Goal: Communication & Community: Answer question/provide support

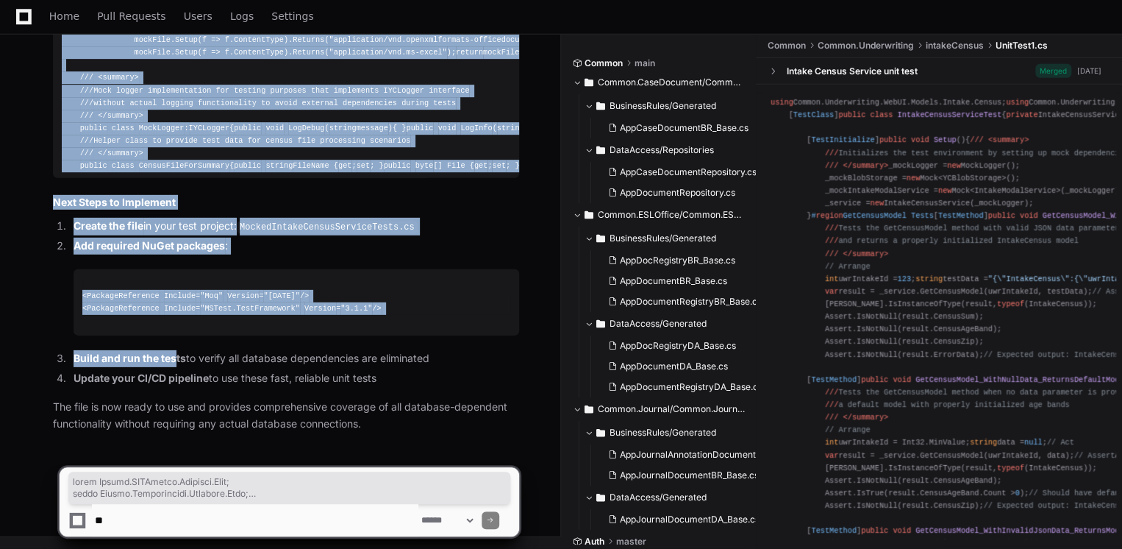
scroll to position [18858, 0]
drag, startPoint x: 59, startPoint y: 86, endPoint x: 176, endPoint y: 350, distance: 289.0
copy div "using Common.ESLOffice.Entities.Edit; using Common.Underwriting.Entities.Edit; …"
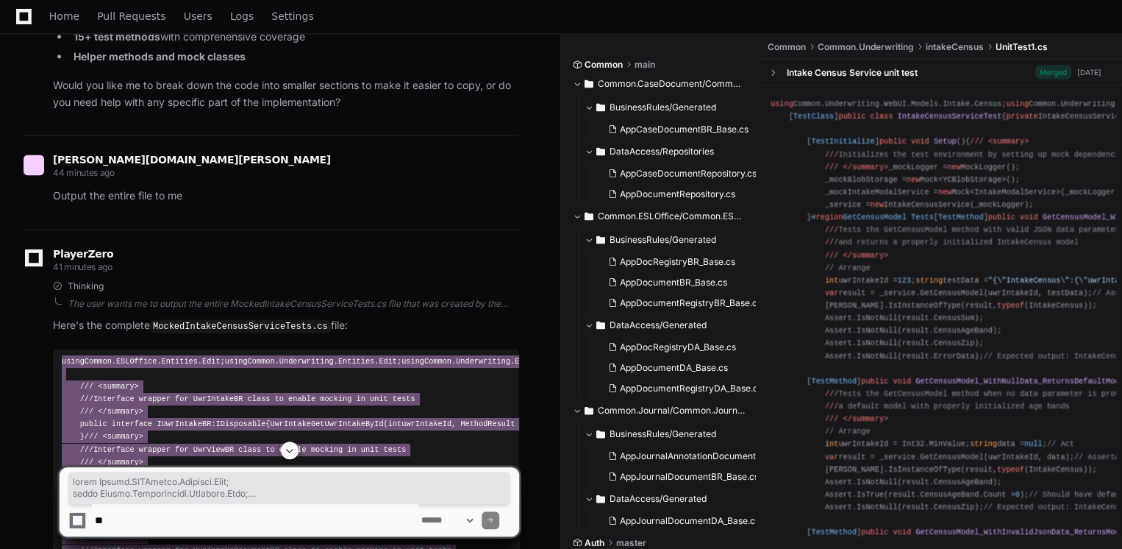
scroll to position [7092, 0]
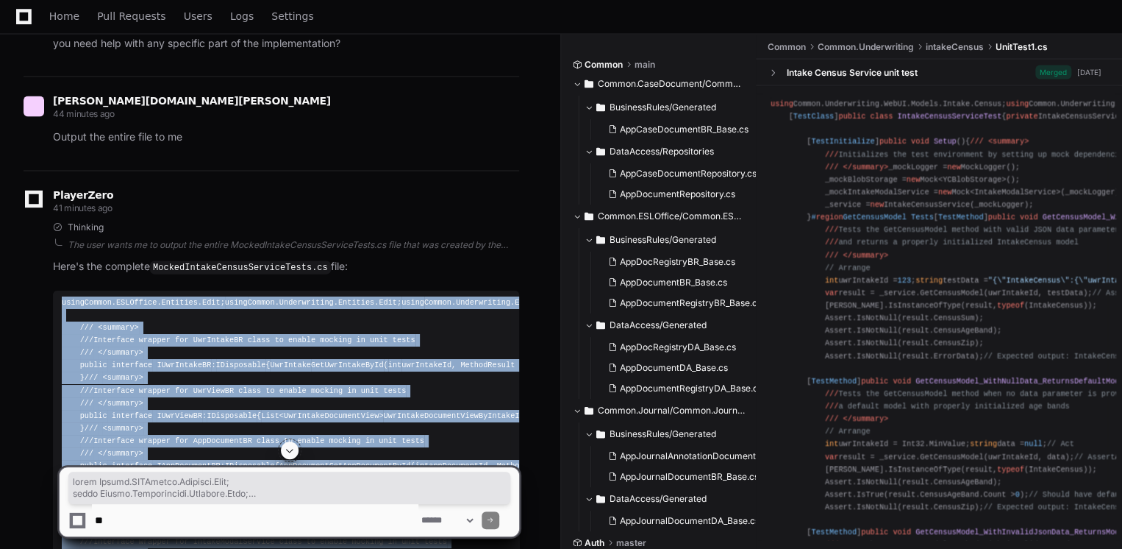
copy div "using Common.ESLOffice.Entities.Edit; using Common.Underwriting.Entities.Edit; …"
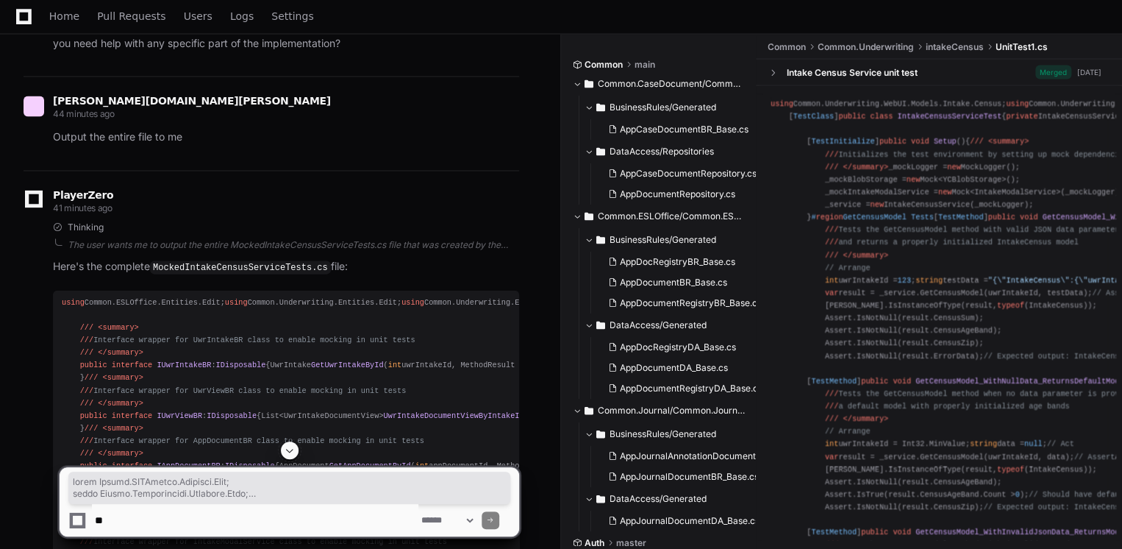
drag, startPoint x: 171, startPoint y: 536, endPoint x: 171, endPoint y: 527, distance: 9.6
click at [171, 527] on div "**********" at bounding box center [289, 494] width 461 height 107
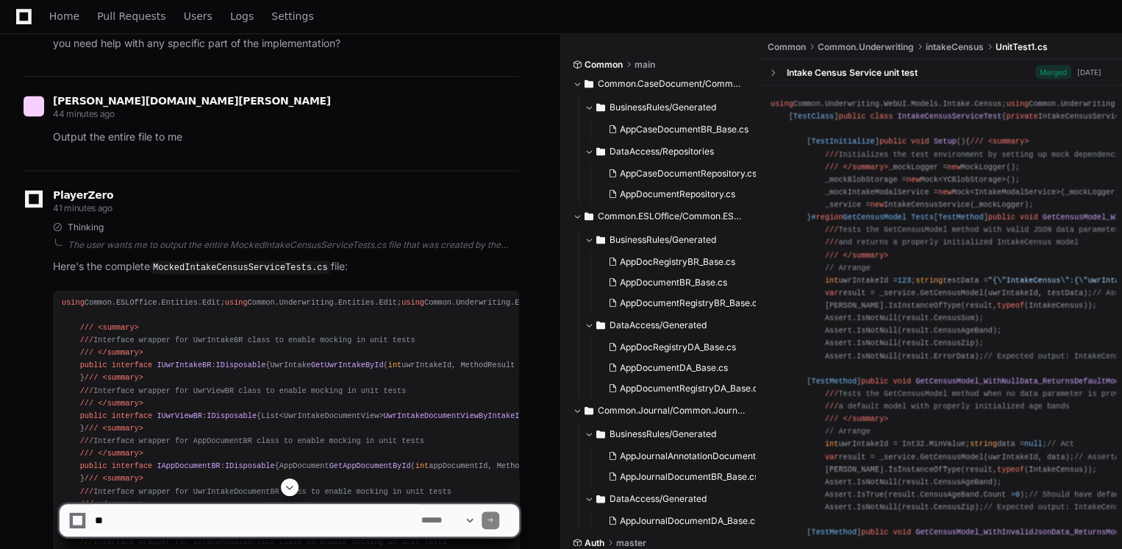
click at [171, 527] on textarea at bounding box center [255, 520] width 327 height 32
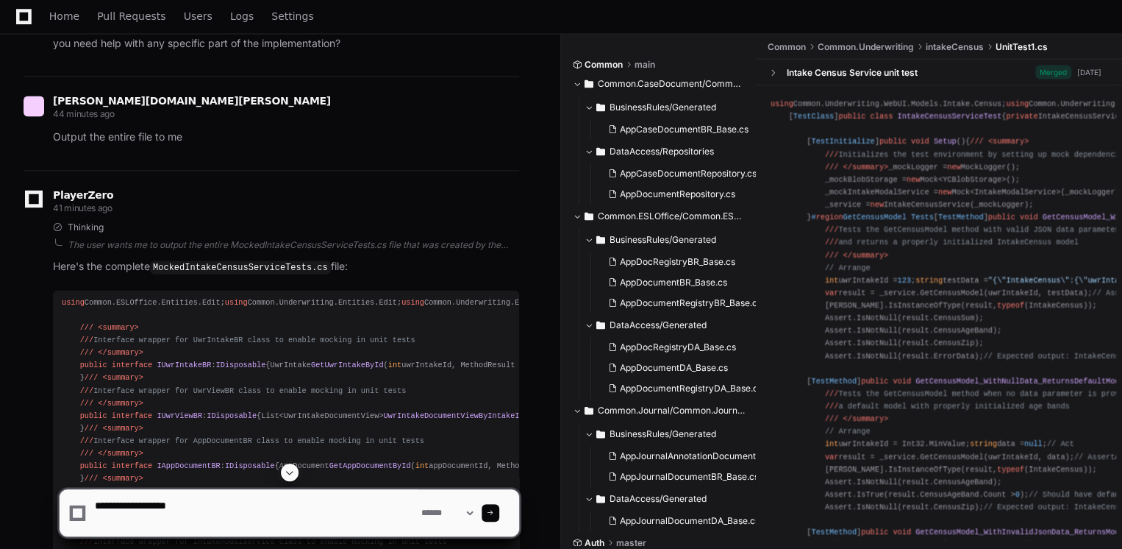
paste textarea "**********"
type textarea "**********"
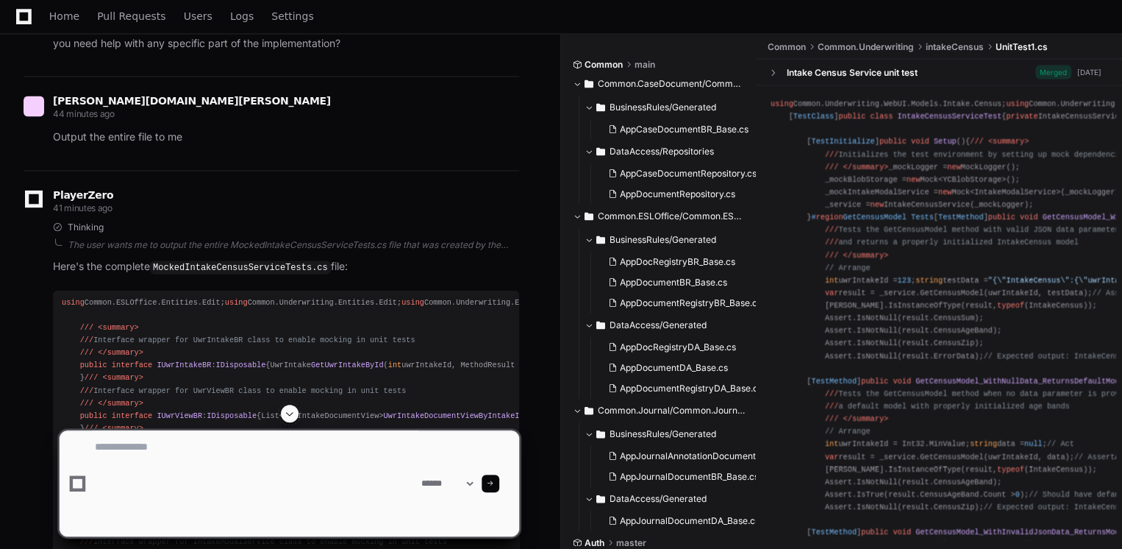
scroll to position [0, 0]
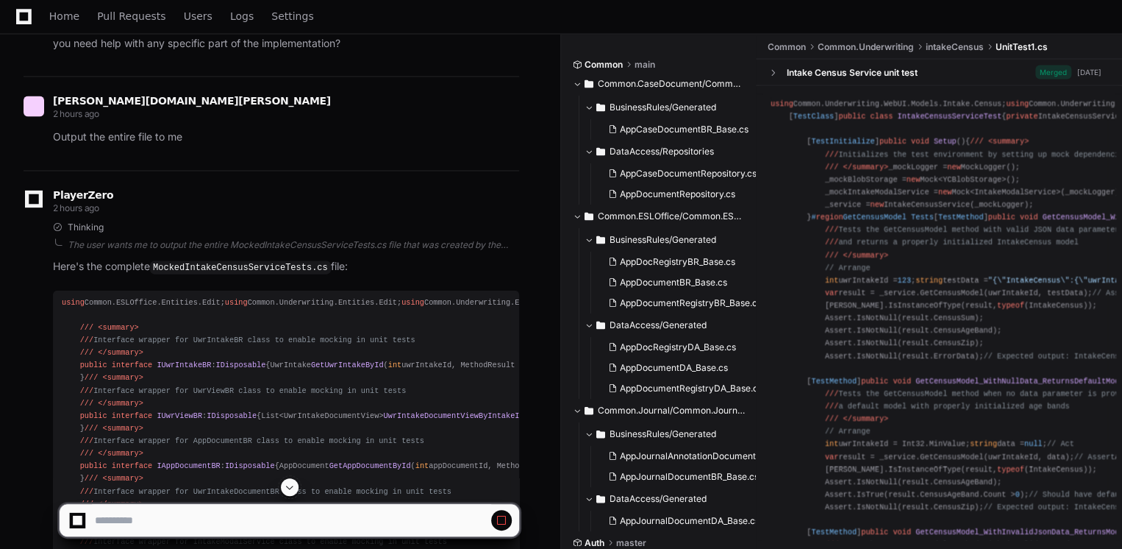
click at [286, 485] on span at bounding box center [290, 487] width 12 height 12
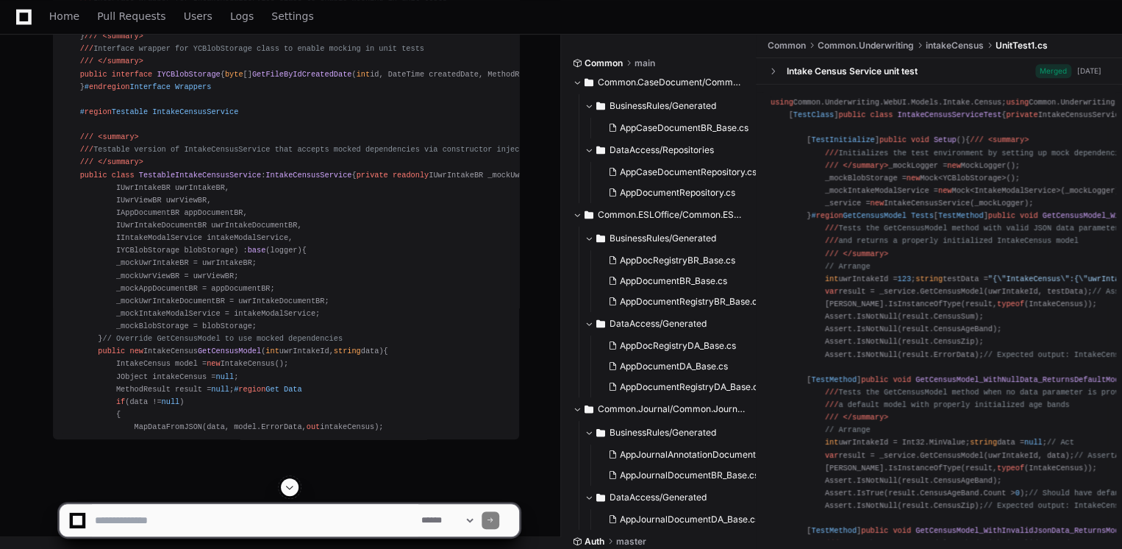
scroll to position [20224, 0]
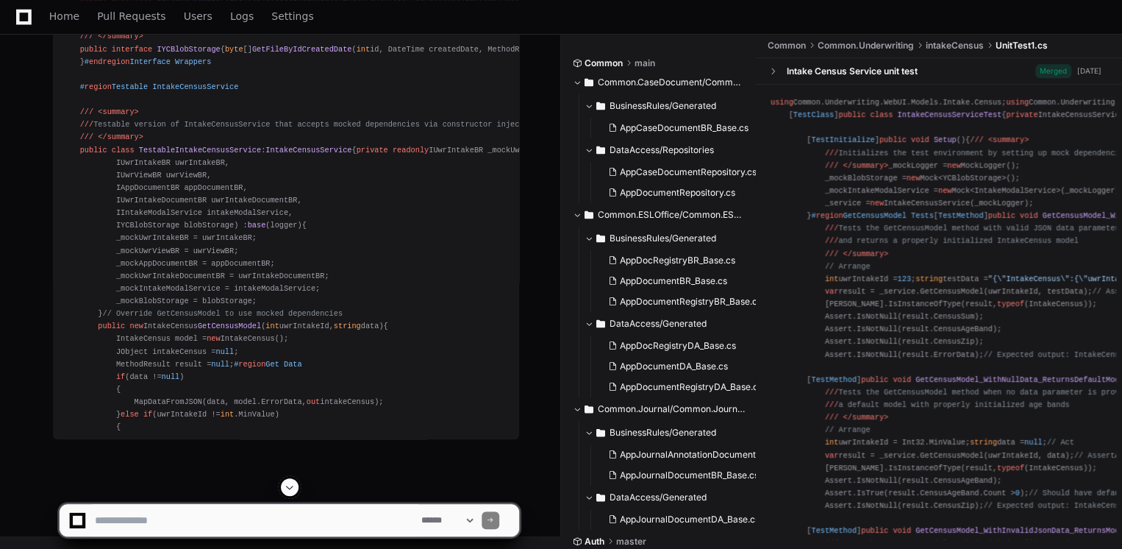
click at [291, 486] on span at bounding box center [290, 487] width 12 height 12
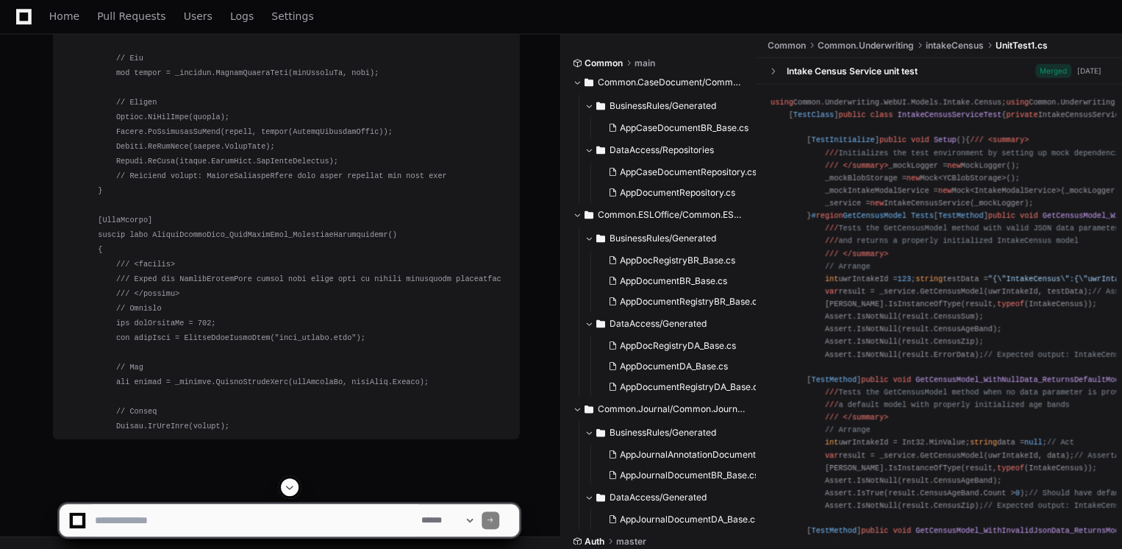
scroll to position [30211, 0]
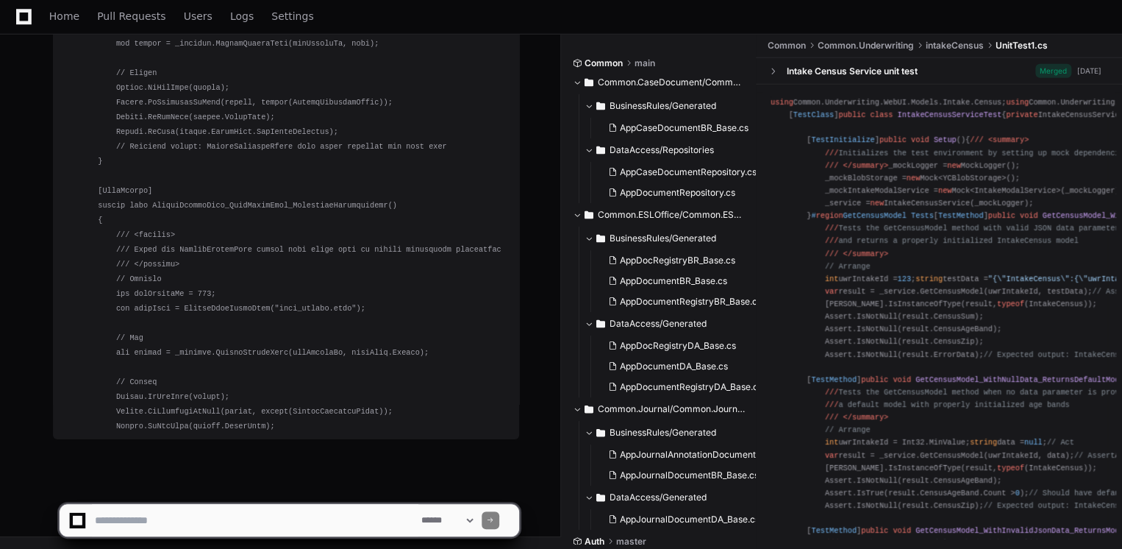
click at [288, 488] on span at bounding box center [290, 487] width 12 height 12
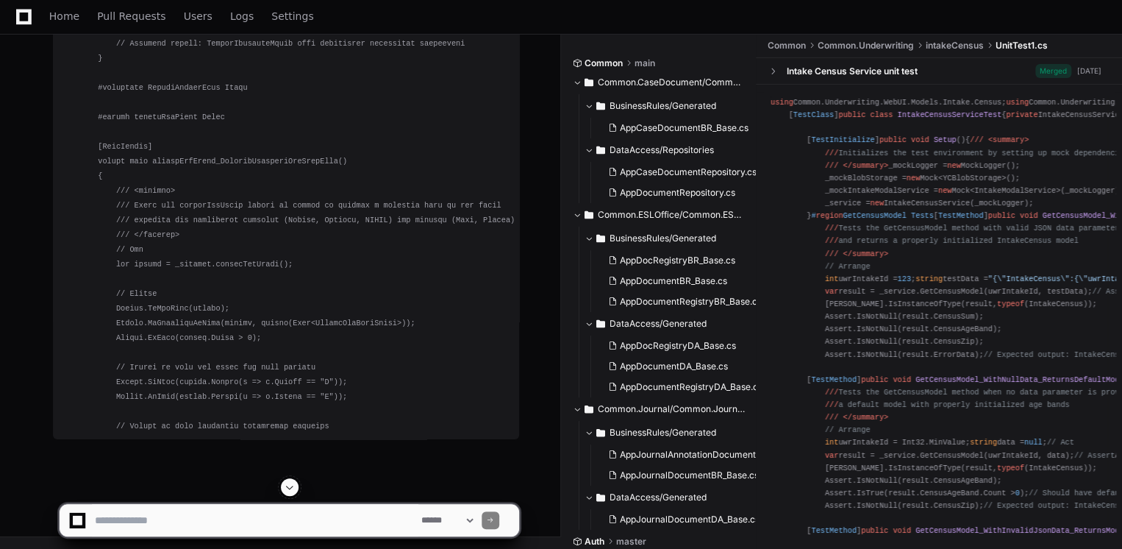
click at [293, 485] on span at bounding box center [290, 487] width 12 height 12
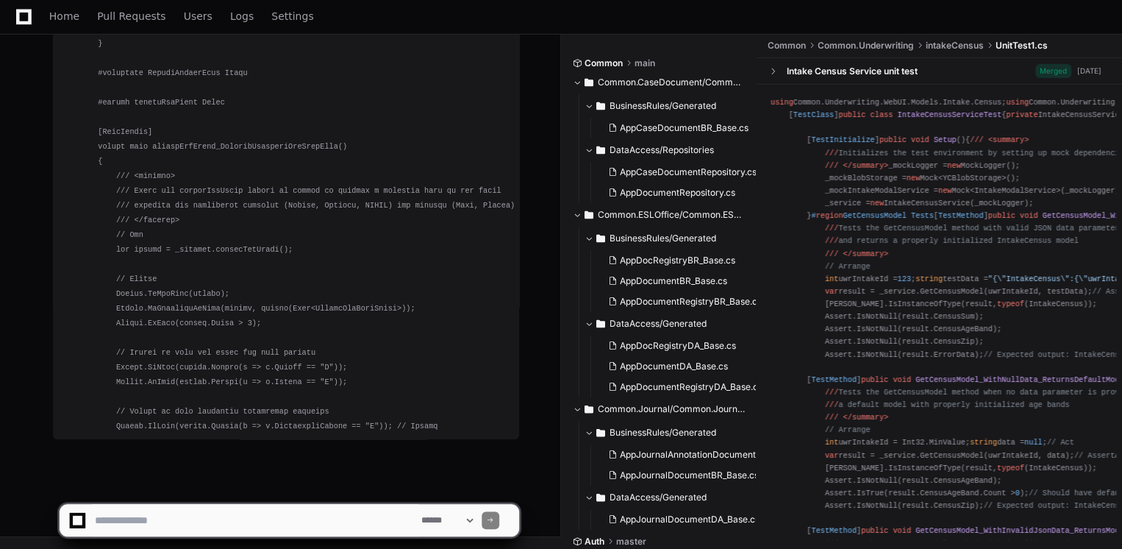
scroll to position [30726, 0]
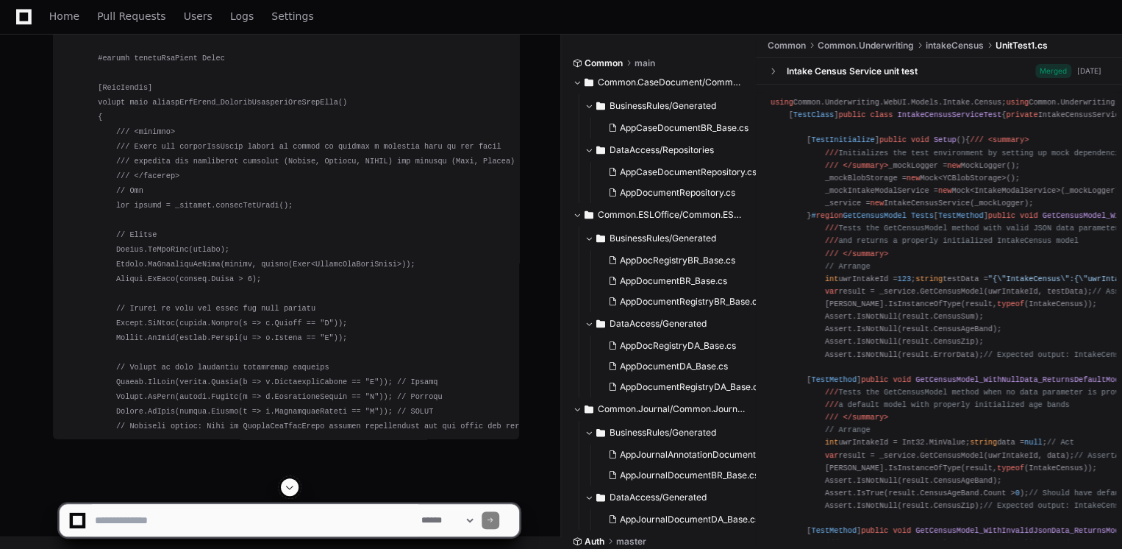
click at [293, 485] on span at bounding box center [290, 487] width 12 height 12
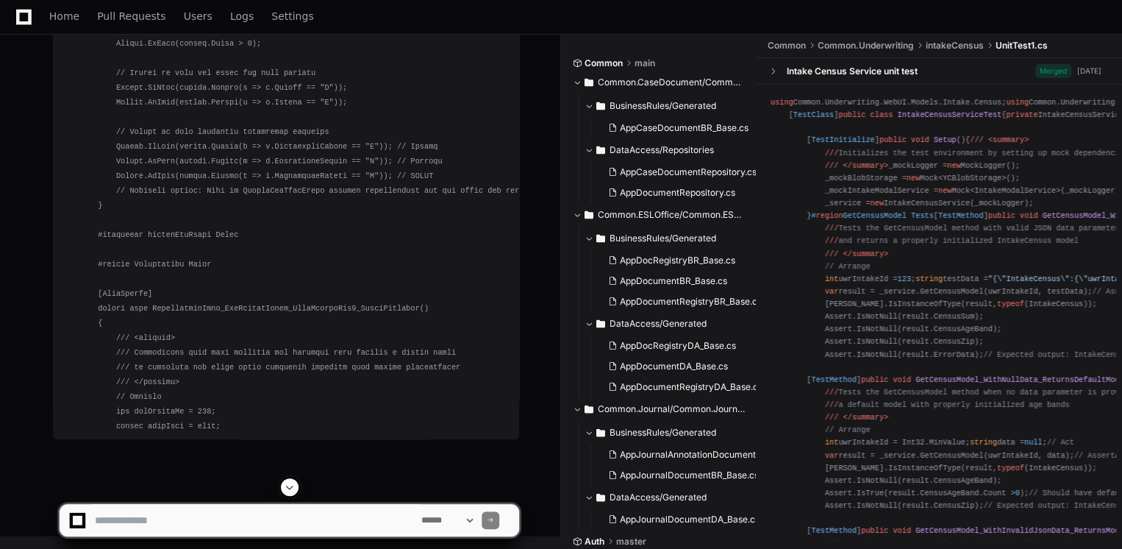
click at [293, 485] on span at bounding box center [290, 487] width 12 height 12
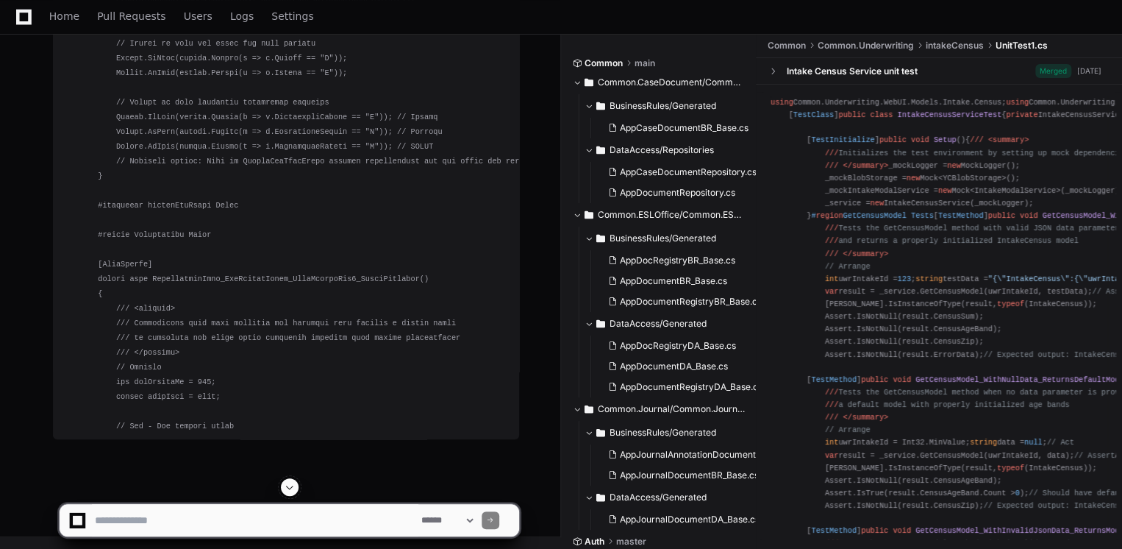
scroll to position [31035, 0]
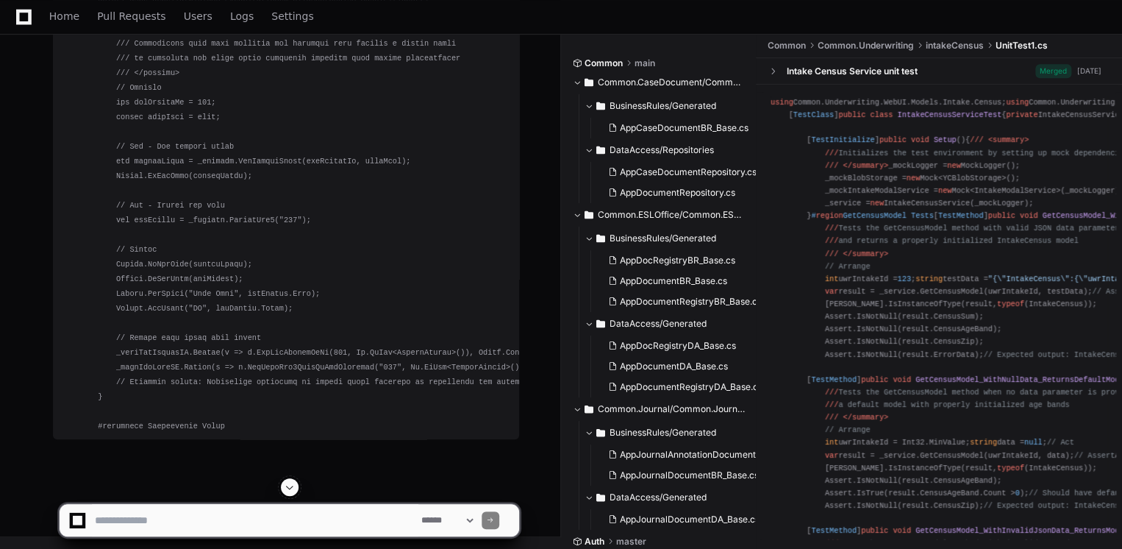
click at [293, 485] on app-app-chat-input "**********" at bounding box center [289, 507] width 461 height 59
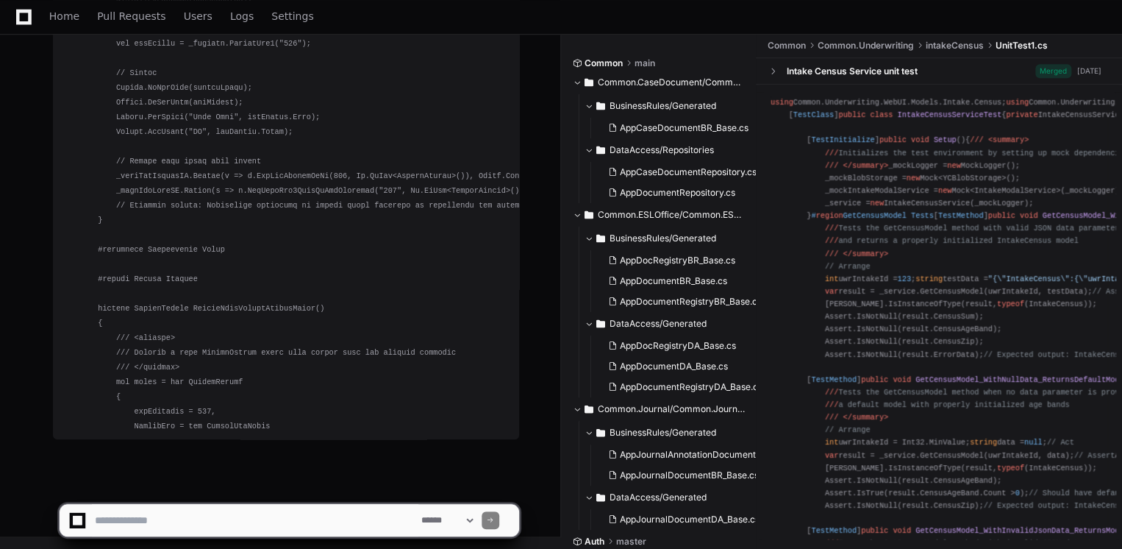
scroll to position [29761, 0]
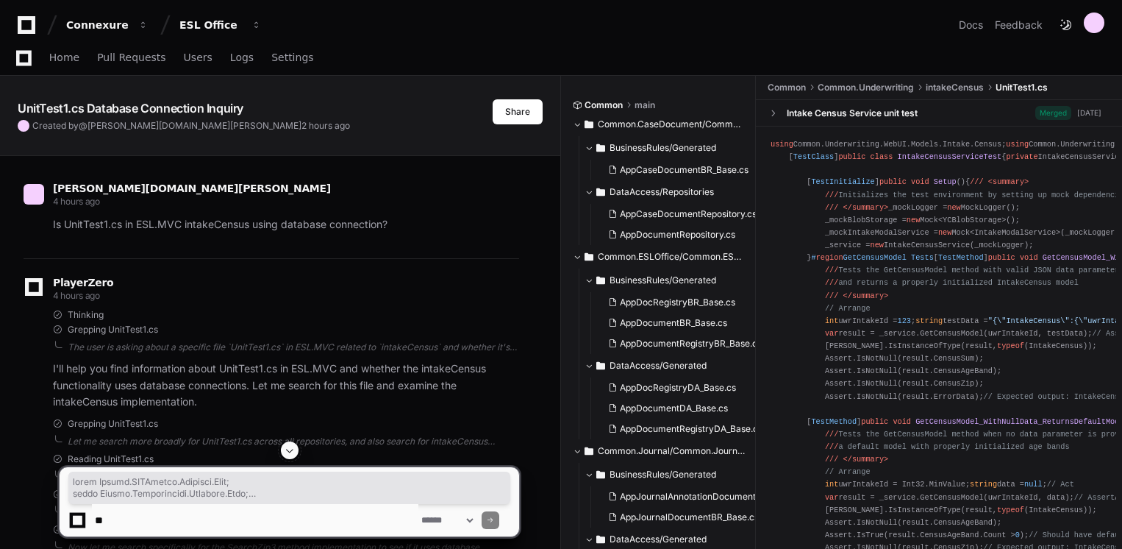
scroll to position [19574, 0]
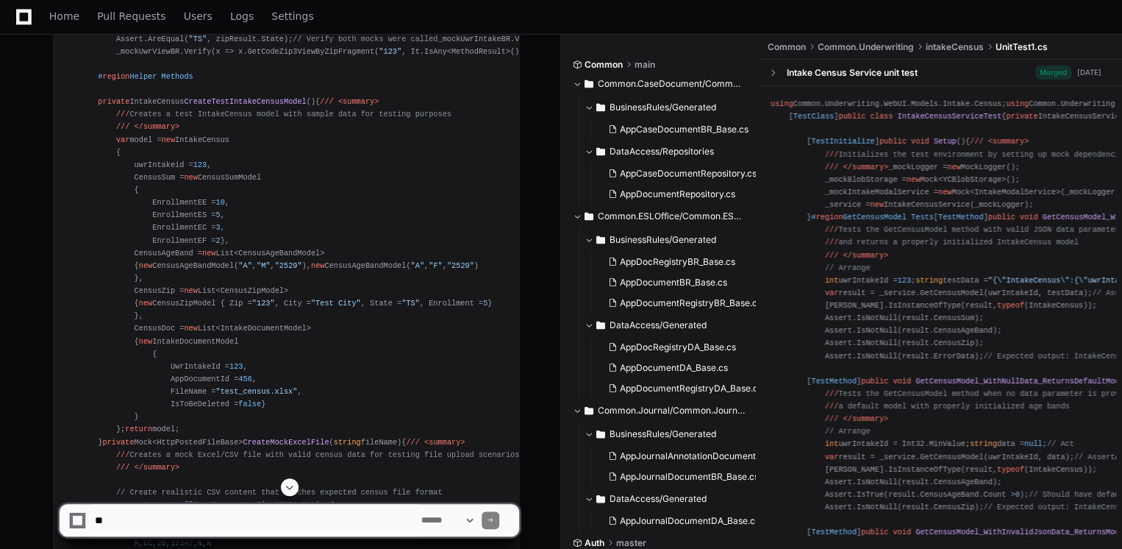
click at [801, 12] on div "Home Pull Requests Users Logs Settings" at bounding box center [561, 17] width 1087 height 34
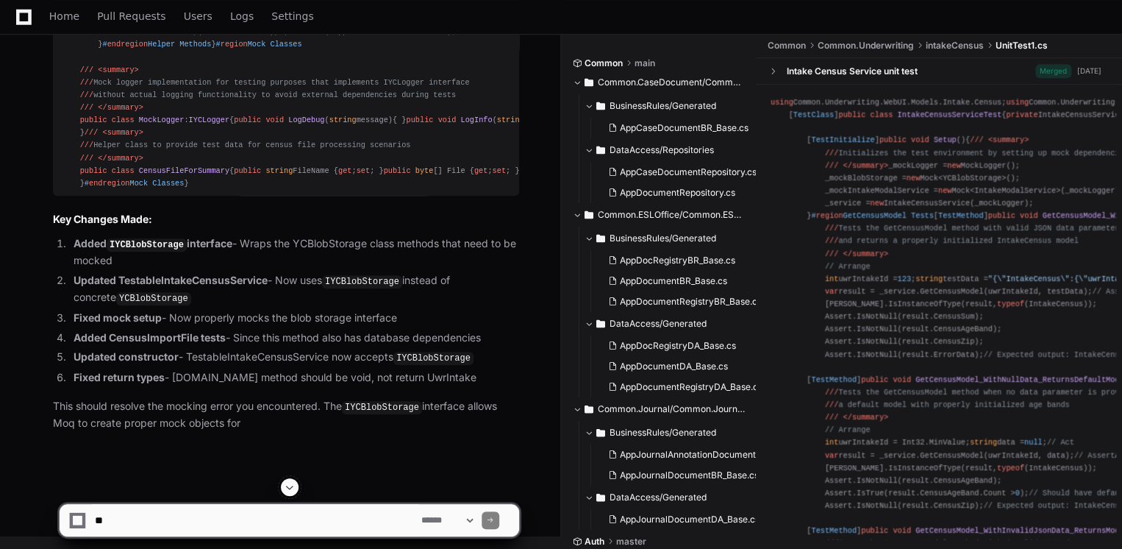
click at [296, 482] on button at bounding box center [290, 487] width 18 height 18
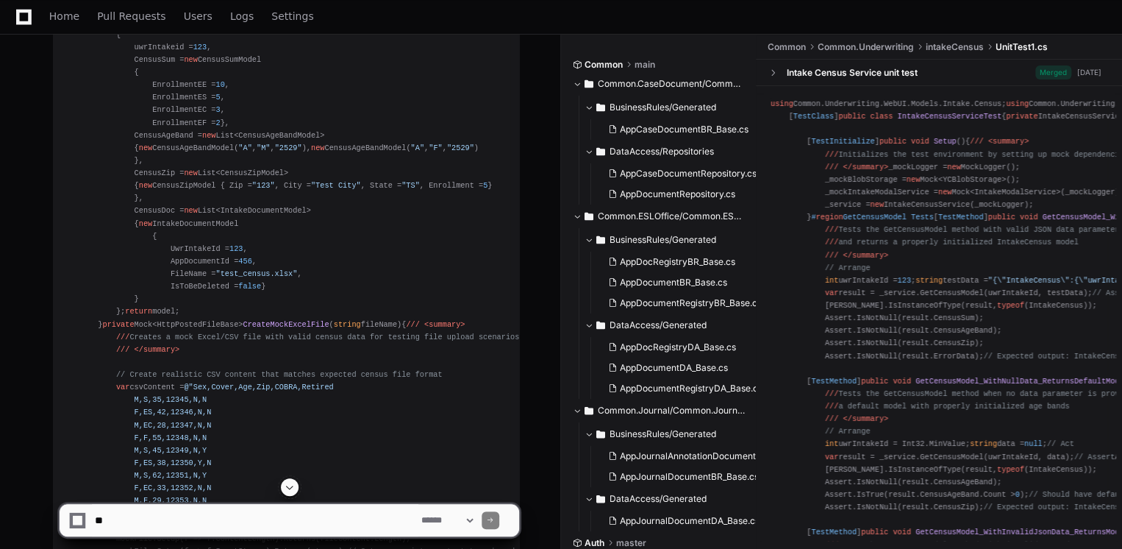
scroll to position [19633, 0]
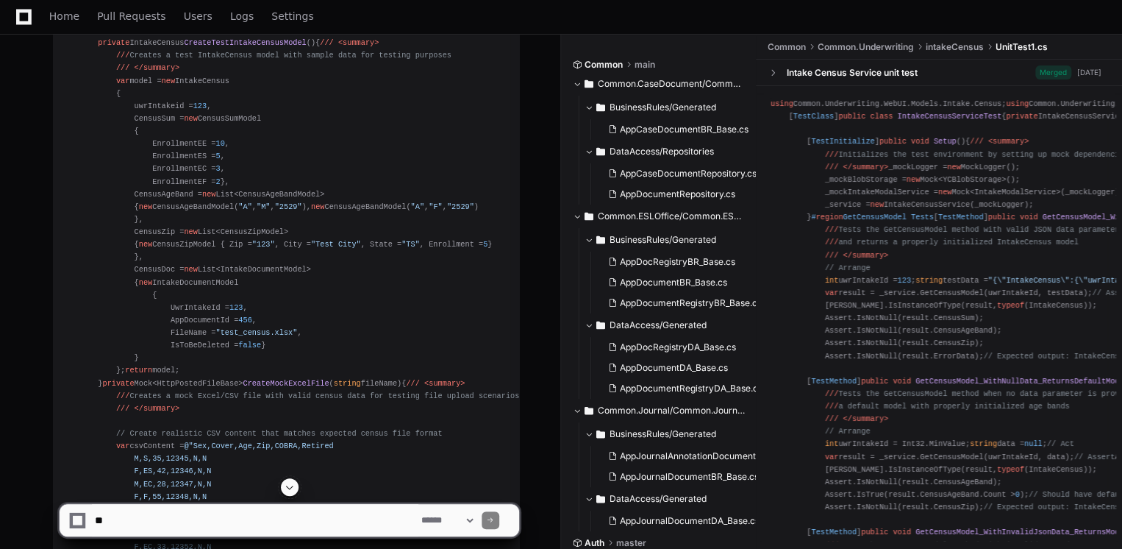
click at [295, 504] on textarea at bounding box center [255, 520] width 327 height 32
paste textarea "**********"
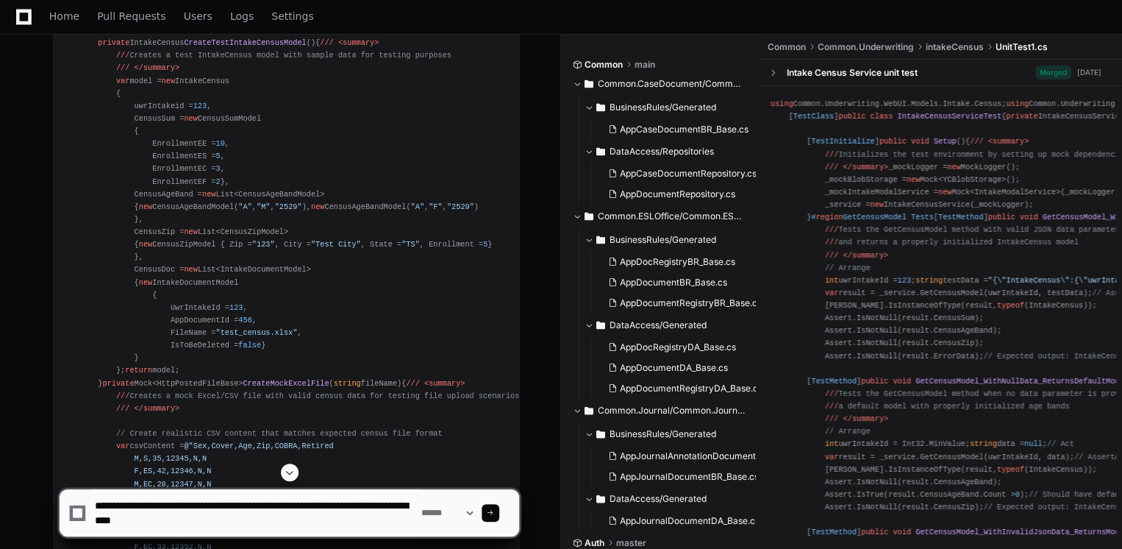
type textarea "**********"
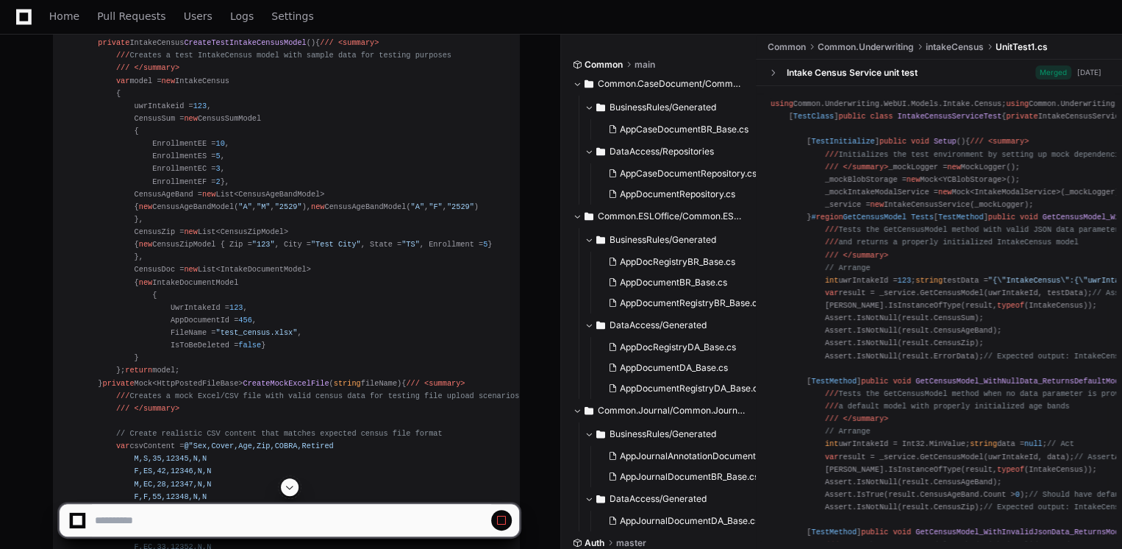
click at [293, 488] on span at bounding box center [290, 487] width 12 height 12
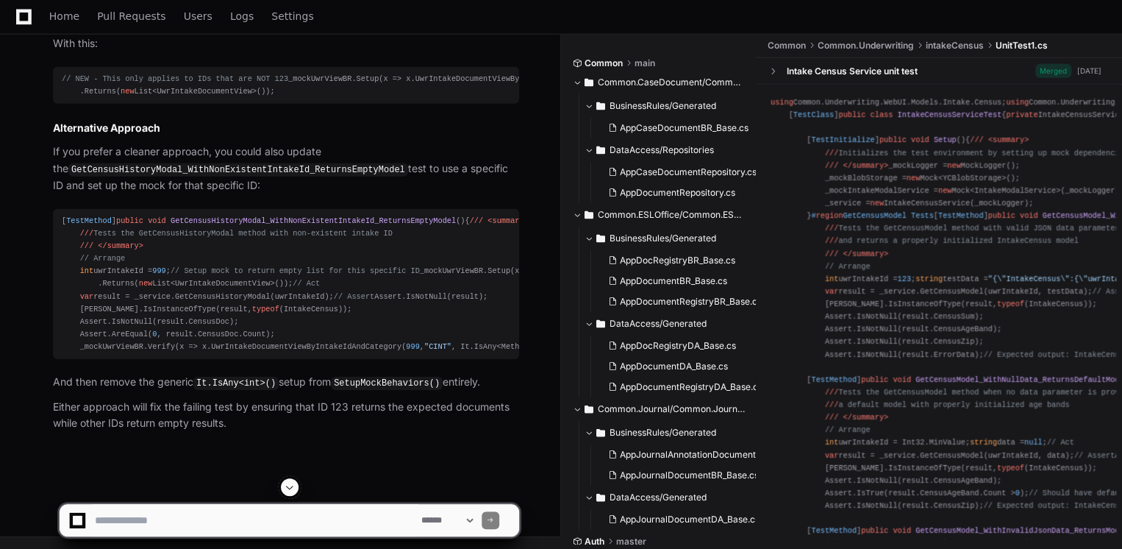
scroll to position [32051, 0]
click at [288, 489] on span at bounding box center [290, 487] width 12 height 12
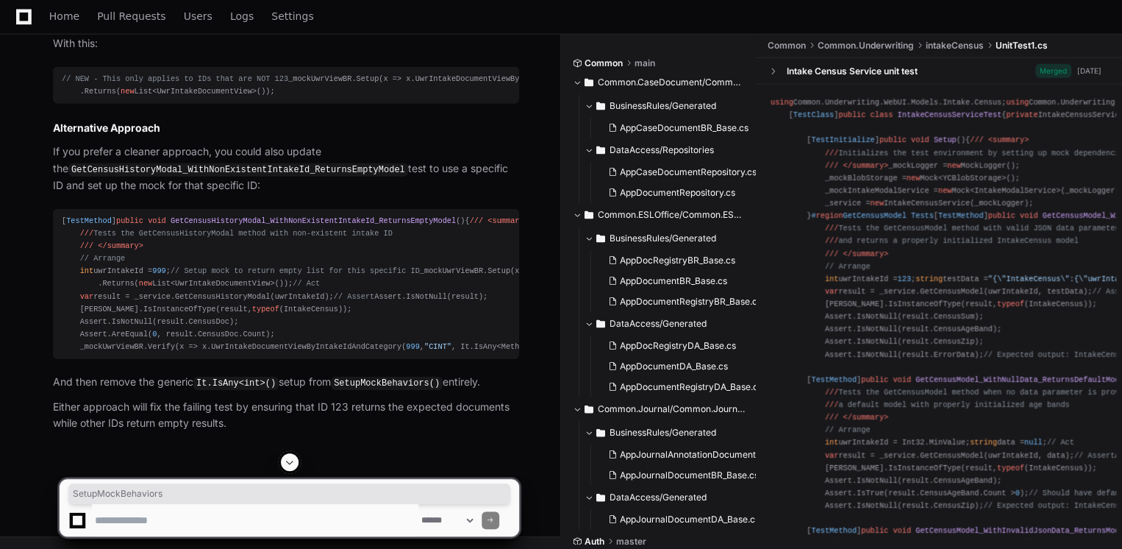
copy code "SetupMockBehaviors"
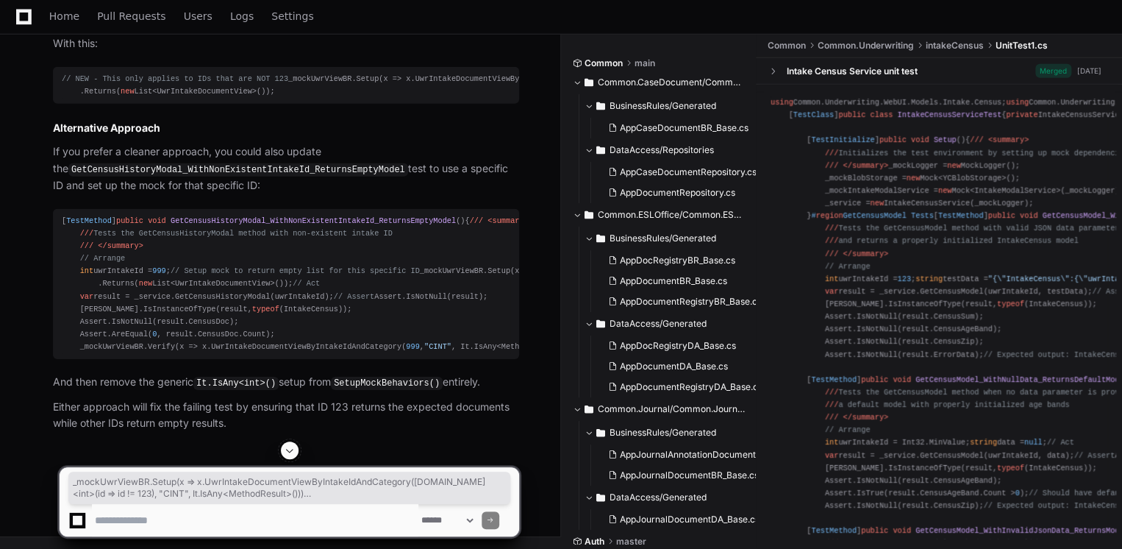
drag, startPoint x: 268, startPoint y: 285, endPoint x: 51, endPoint y: 266, distance: 217.7
copy div "_mockUwrViewBR.Setup(x => x.UwrIntakeDocumentViewByIntakeIdAndCategory(It.Is< i…"
click at [243, 524] on textarea at bounding box center [255, 520] width 327 height 32
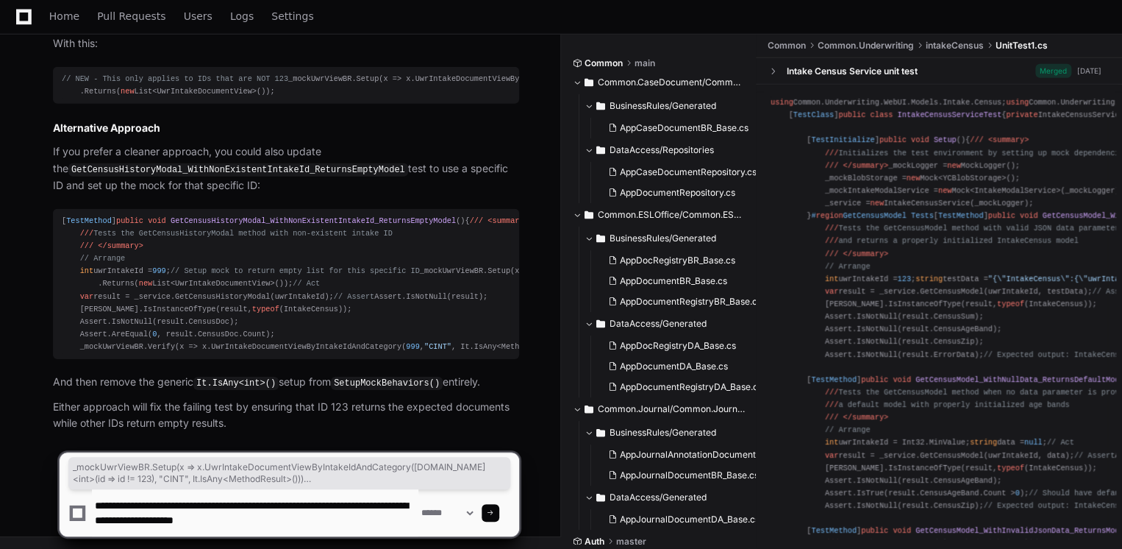
type textarea "**********"
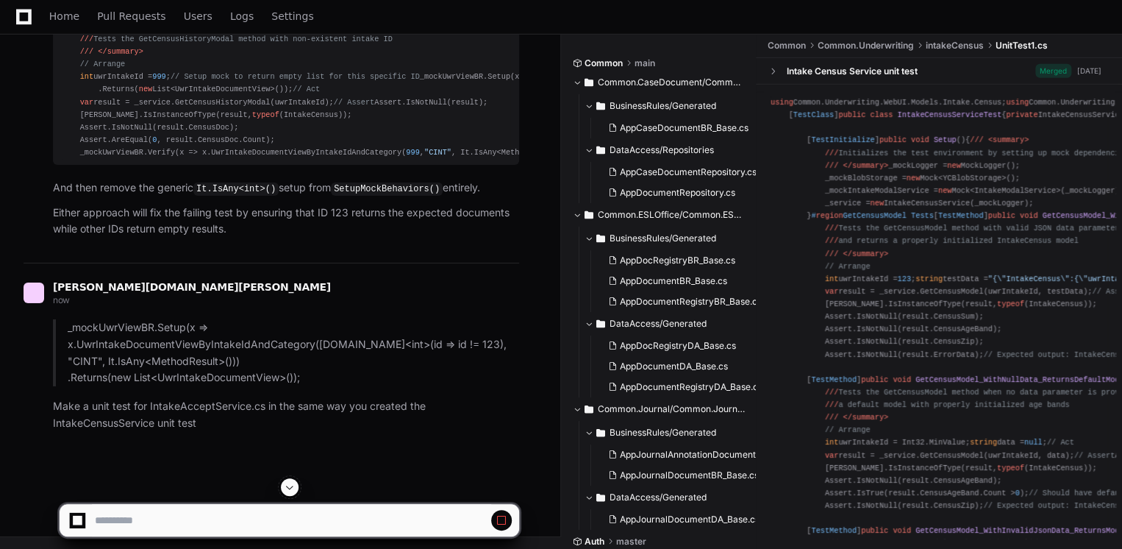
scroll to position [31501, 0]
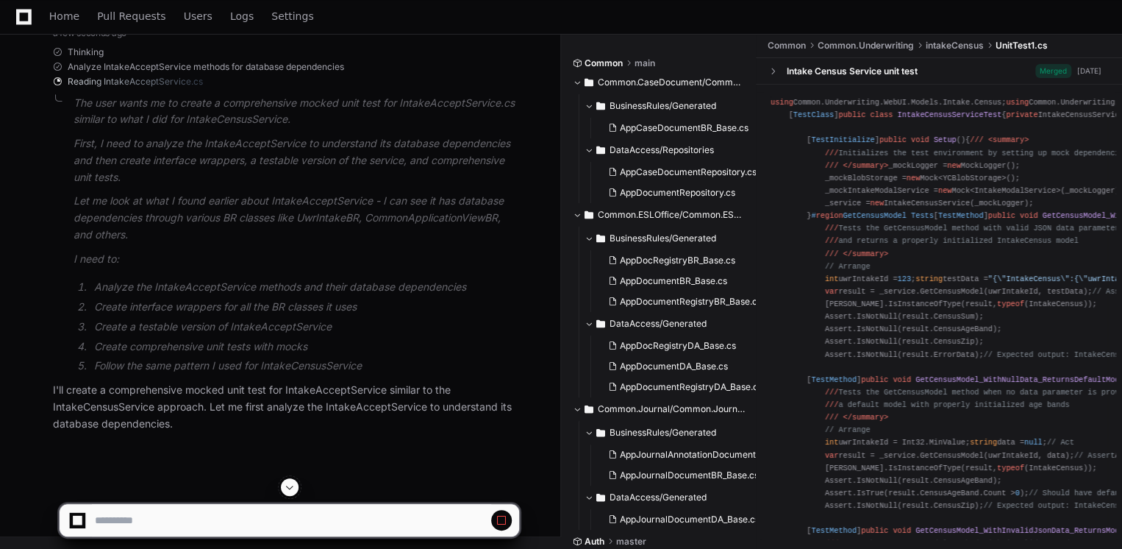
click at [291, 481] on span at bounding box center [290, 487] width 12 height 12
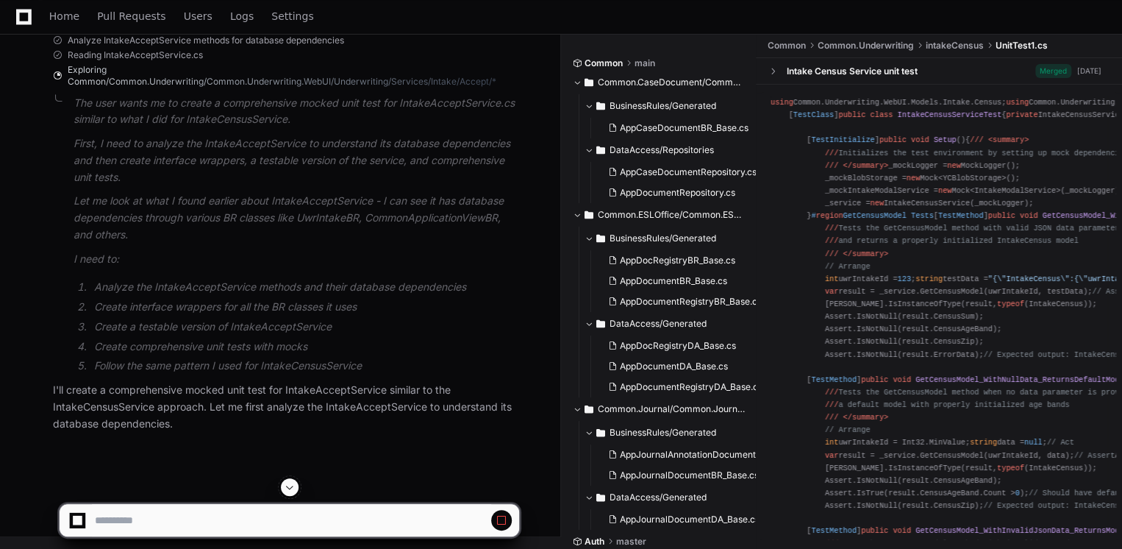
click at [294, 484] on span at bounding box center [290, 487] width 12 height 12
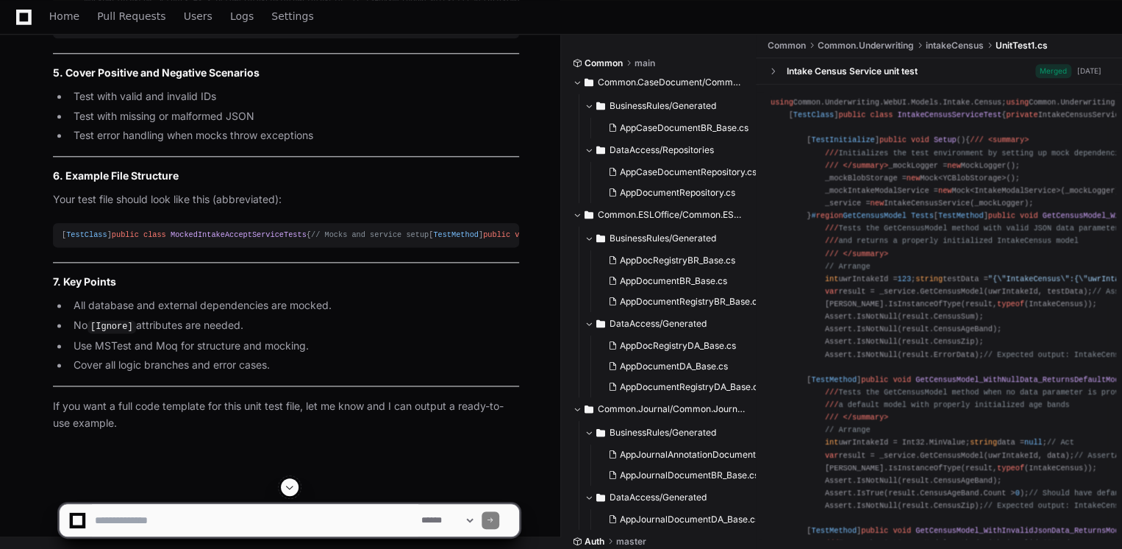
scroll to position [35458, 0]
drag, startPoint x: 218, startPoint y: 516, endPoint x: 203, endPoint y: 516, distance: 14.7
click at [215, 516] on textarea at bounding box center [255, 520] width 327 height 32
type textarea "**********"
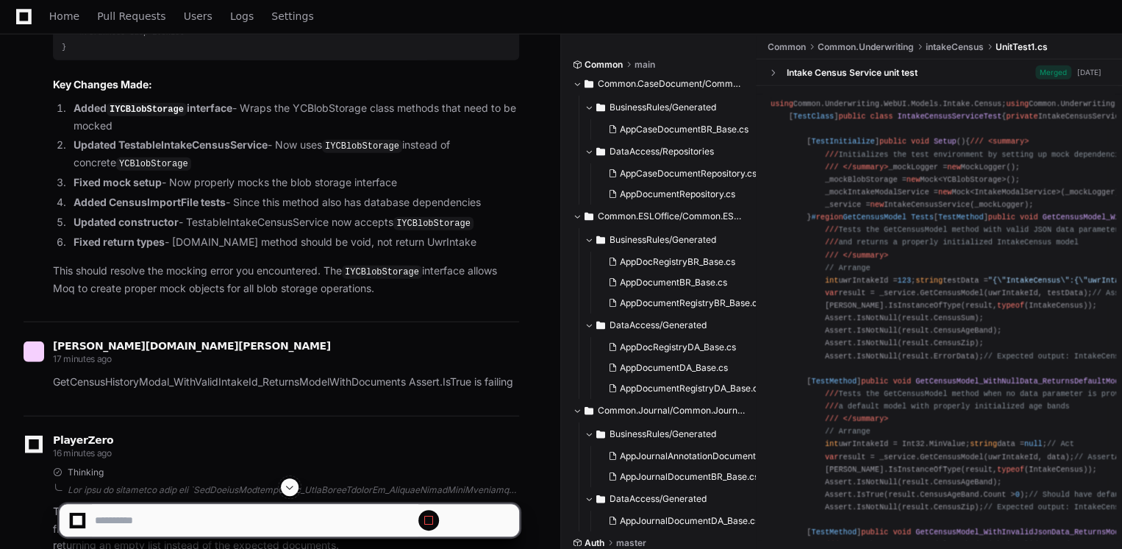
scroll to position [33511, 0]
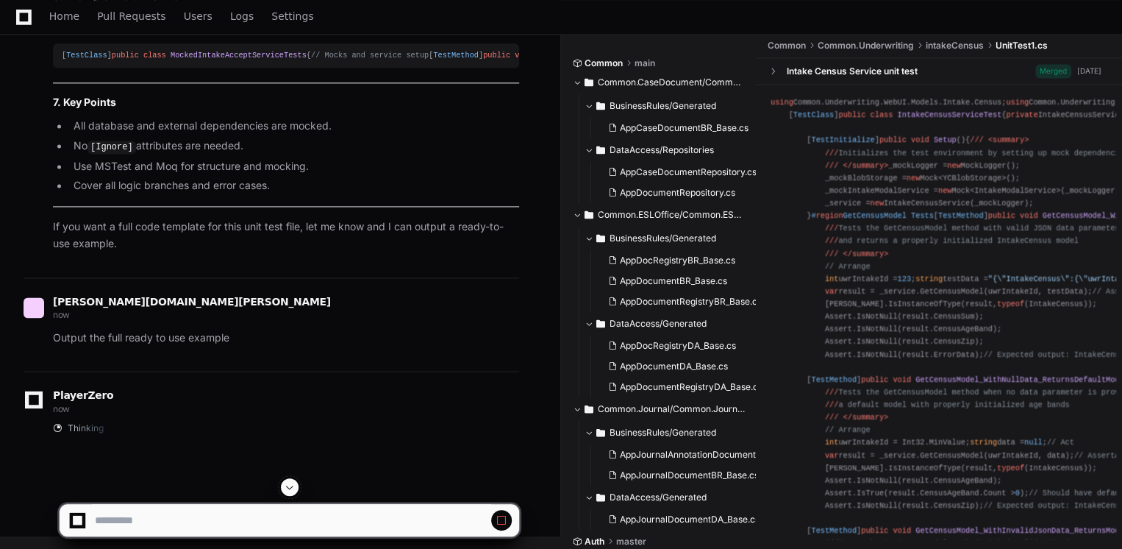
click at [288, 489] on span at bounding box center [290, 487] width 12 height 12
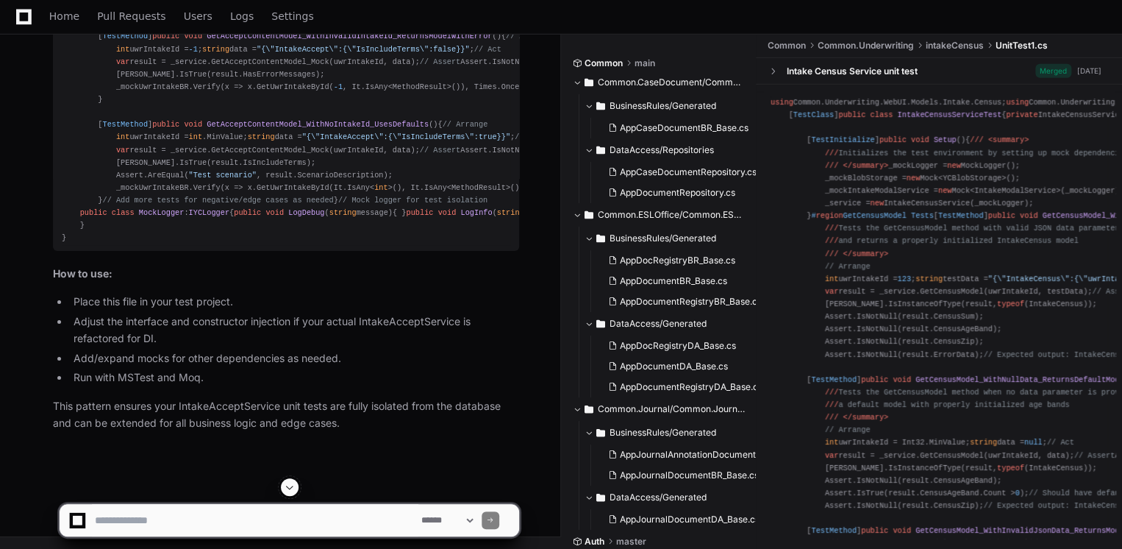
scroll to position [36037, 0]
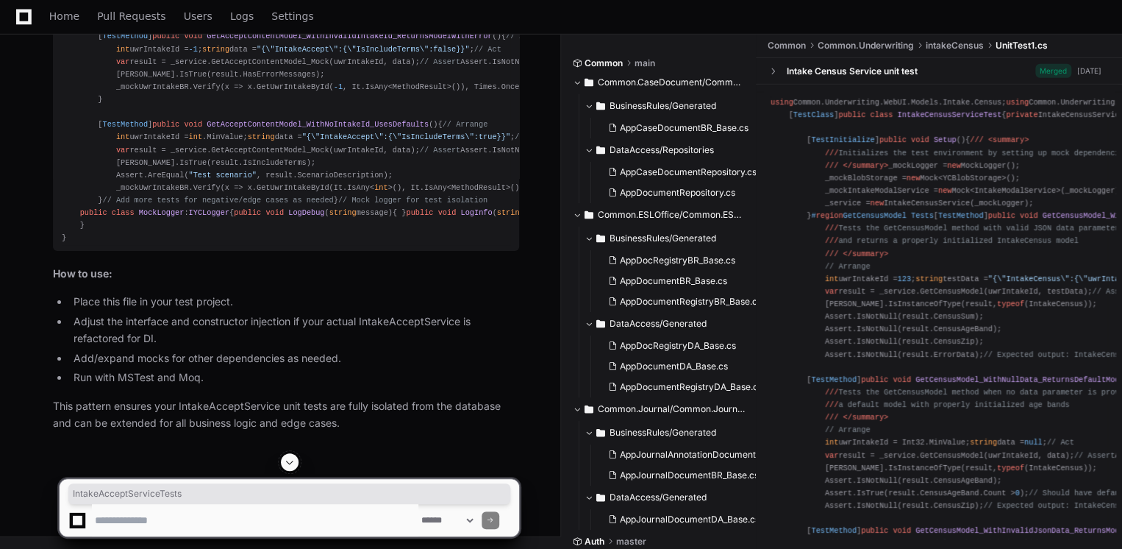
copy span "IntakeAcceptServiceTests"
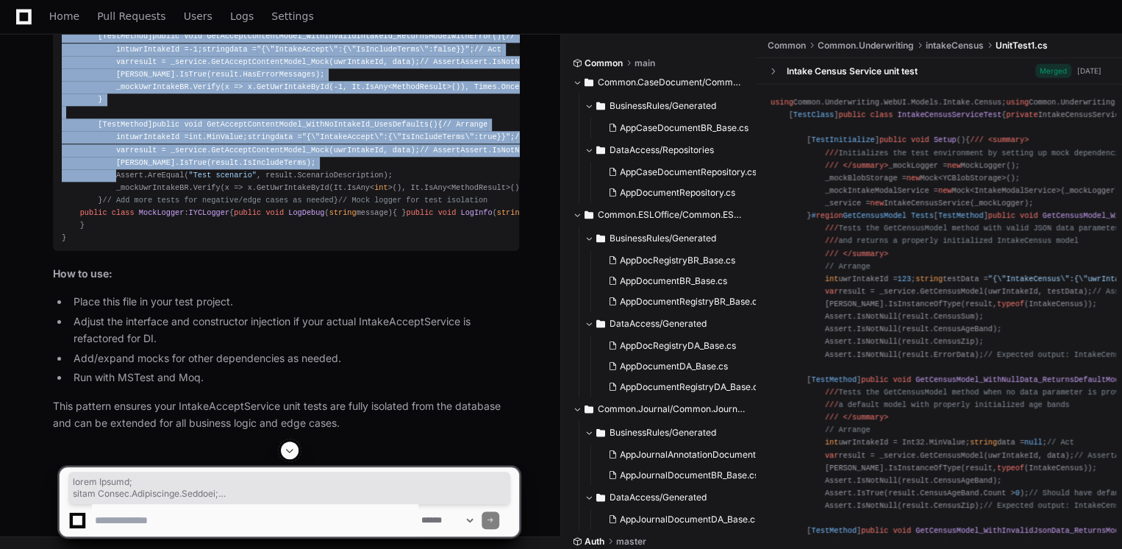
scroll to position [38096, 0]
drag, startPoint x: 58, startPoint y: 233, endPoint x: 85, endPoint y: 241, distance: 28.4
copy div "using System; using System.Collections.Generic; using Microsoft.VisualStudio.Te…"
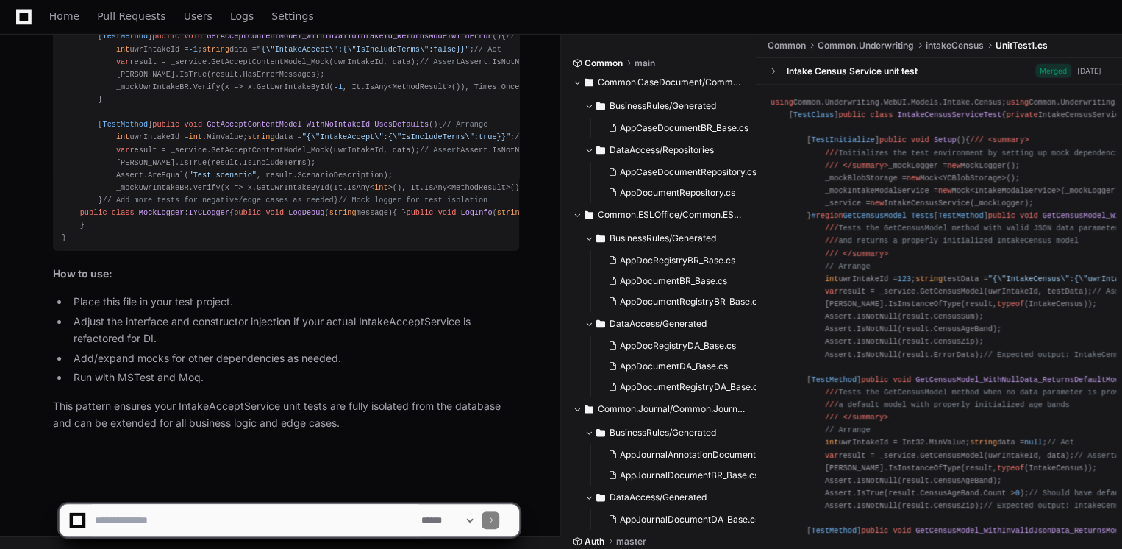
click at [225, 361] on li "Add/expand mocks for other dependencies as needed." at bounding box center [294, 358] width 450 height 17
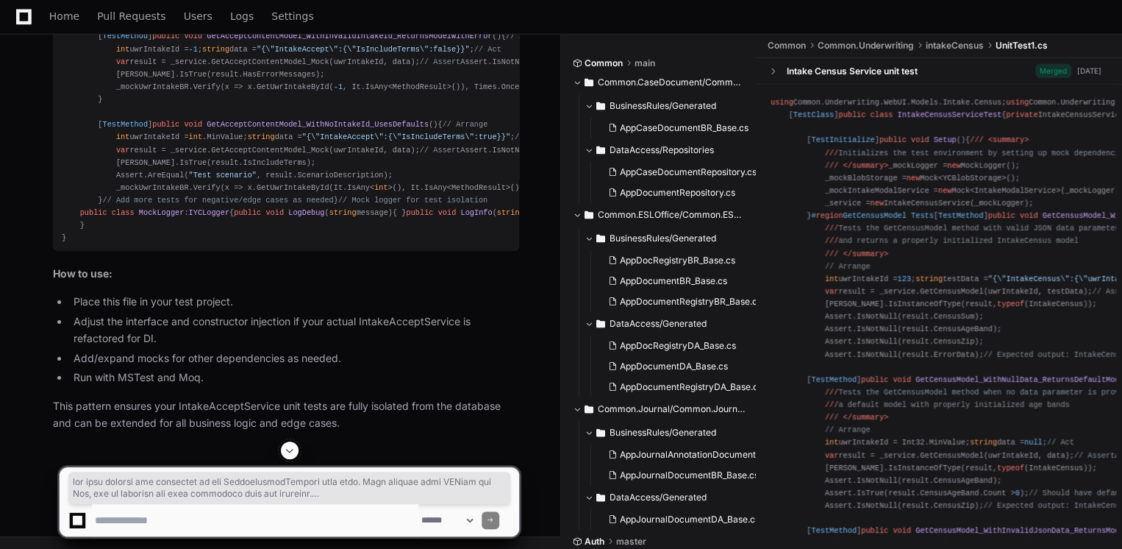
scroll to position [35919, 0]
drag, startPoint x: 100, startPoint y: 241, endPoint x: 52, endPoint y: 233, distance: 48.5
copy div "using System; using System.Collections.Generic; using Microsoft.VisualStudio.Te…"
